Goal: Find contact information: Find contact information

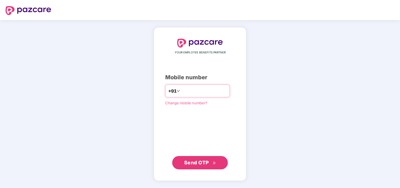
click at [184, 91] on input "number" at bounding box center [204, 90] width 46 height 9
type input "**********"
click at [200, 164] on span "Send OTP" at bounding box center [196, 163] width 25 height 6
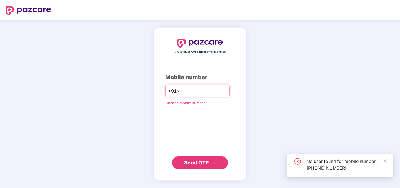
click at [196, 91] on input "**********" at bounding box center [204, 90] width 46 height 9
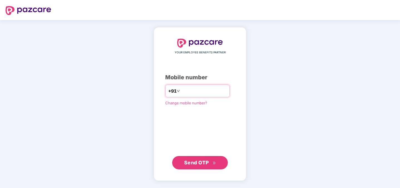
click at [222, 93] on input "**********" at bounding box center [204, 90] width 46 height 9
type input "**********"
click at [208, 162] on span "Send OTP" at bounding box center [196, 162] width 25 height 6
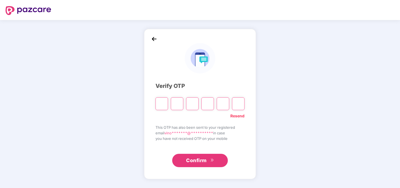
paste input "*"
type input "*"
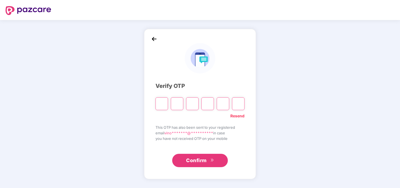
type input "*"
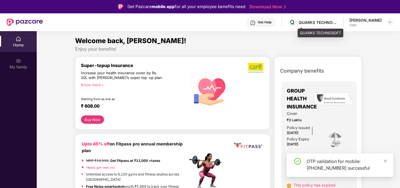
click at [322, 24] on div "QUARKS TECHNOSOFT" at bounding box center [318, 22] width 39 height 5
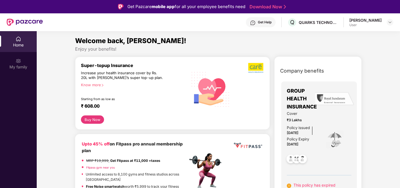
click at [369, 20] on div "[PERSON_NAME]" at bounding box center [365, 20] width 32 height 5
click at [388, 21] on img at bounding box center [390, 22] width 4 height 4
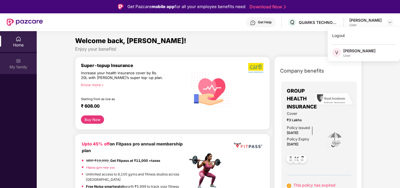
click at [20, 66] on div "My family" at bounding box center [18, 67] width 37 height 6
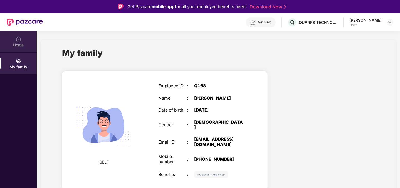
click at [11, 41] on div "Home" at bounding box center [18, 41] width 37 height 21
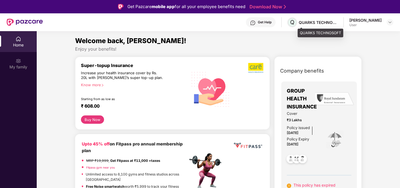
click at [294, 24] on span "Q" at bounding box center [292, 22] width 4 height 7
click at [267, 22] on div "Get Help" at bounding box center [261, 22] width 30 height 10
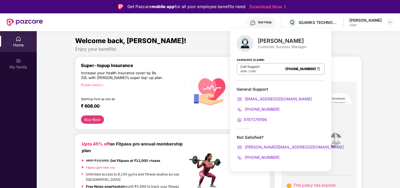
click at [264, 46] on div "Customer Success Manager" at bounding box center [282, 46] width 49 height 5
drag, startPoint x: 264, startPoint y: 46, endPoint x: 294, endPoint y: 48, distance: 30.1
click at [294, 48] on div "Customer Success Manager" at bounding box center [282, 46] width 49 height 5
click at [279, 57] on div "Cashless Claims: Call Support 8AM - 11PM [PHONE_NUMBER]" at bounding box center [281, 67] width 88 height 28
drag, startPoint x: 274, startPoint y: 155, endPoint x: 247, endPoint y: 155, distance: 27.5
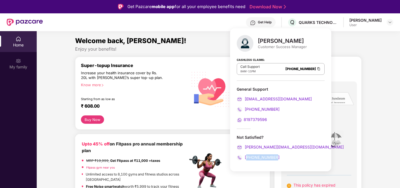
click at [247, 155] on div "[PHONE_NUMBER]" at bounding box center [281, 157] width 88 height 6
click at [287, 155] on div "[PHONE_NUMBER]" at bounding box center [281, 157] width 88 height 6
click at [279, 153] on div "Not Satisfied? [PERSON_NAME][EMAIL_ADDRESS][DOMAIN_NAME] [PHONE_NUMBER]" at bounding box center [281, 148] width 88 height 26
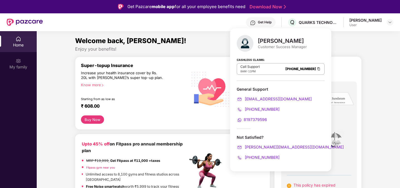
click at [276, 137] on div "Not Satisfied?" at bounding box center [281, 137] width 88 height 5
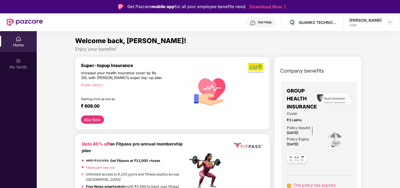
click at [173, 85] on div "Know more" at bounding box center [132, 85] width 103 height 4
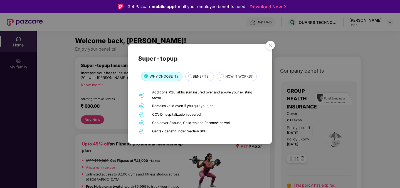
click at [271, 44] on img "Close" at bounding box center [270, 46] width 16 height 16
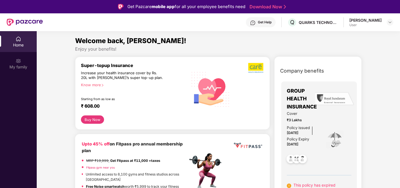
click at [386, 23] on div "[PERSON_NAME] User" at bounding box center [371, 23] width 44 height 10
click at [389, 21] on img at bounding box center [390, 22] width 4 height 4
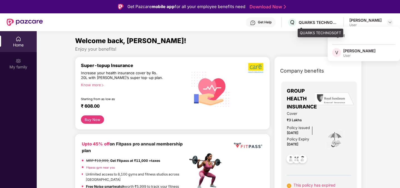
click at [331, 23] on div "QUARKS TECHNOSOFT" at bounding box center [318, 22] width 39 height 5
